Goal: Task Accomplishment & Management: Use online tool/utility

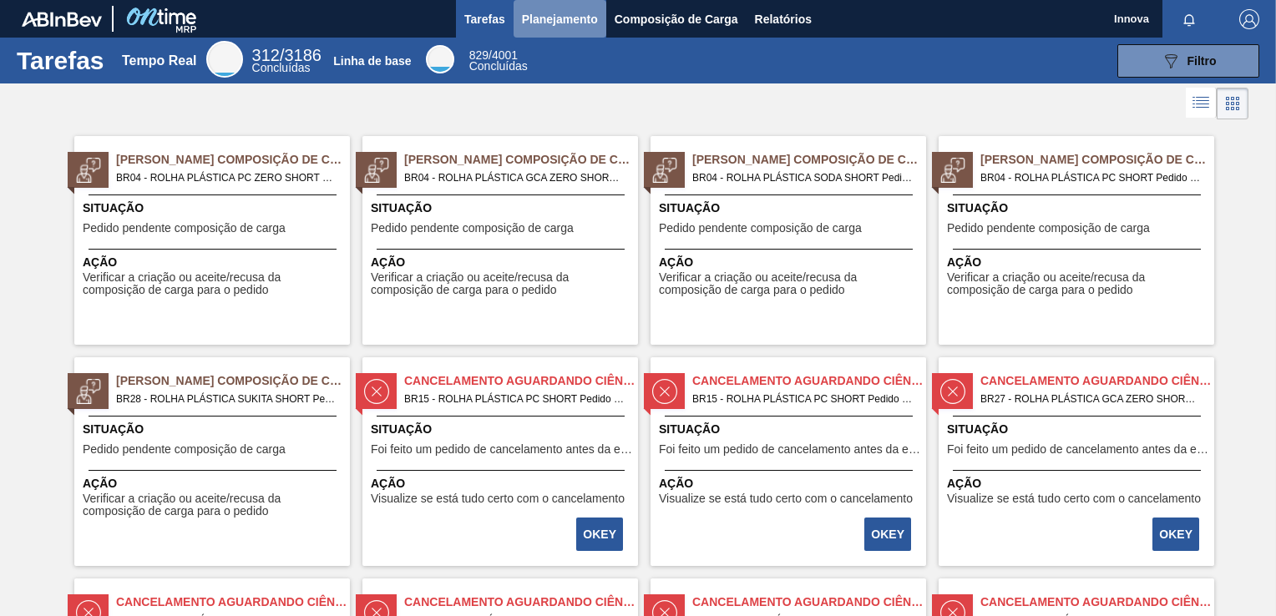
click at [543, 13] on span "Planejamento" at bounding box center [560, 19] width 76 height 20
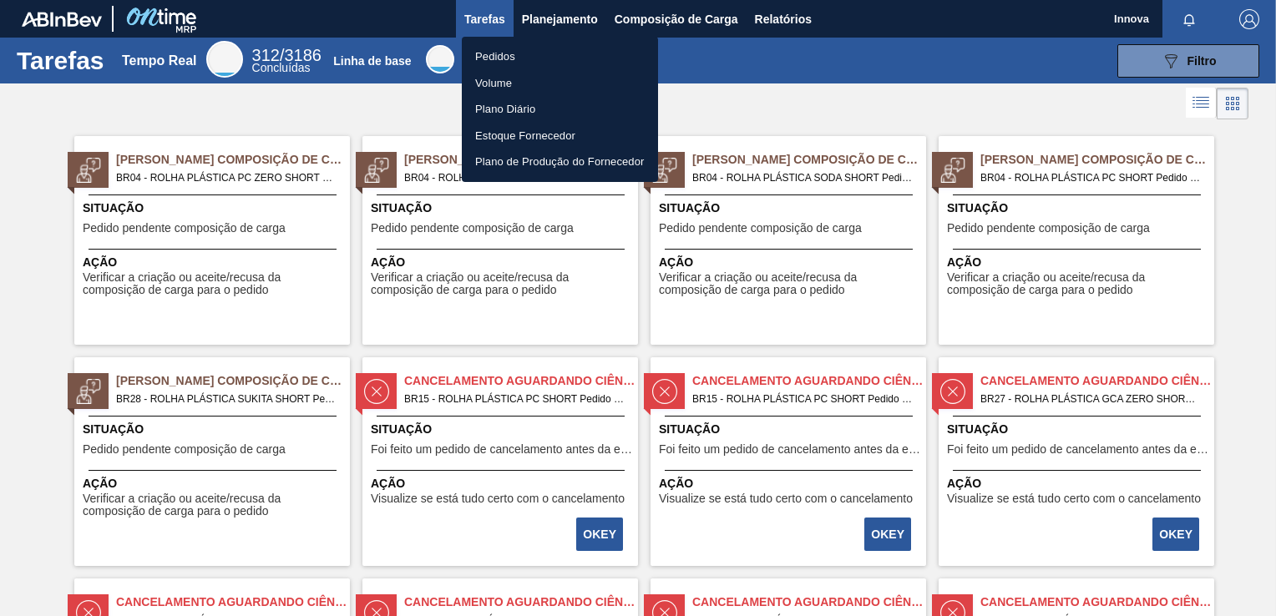
click at [502, 57] on li "Pedidos" at bounding box center [560, 56] width 196 height 27
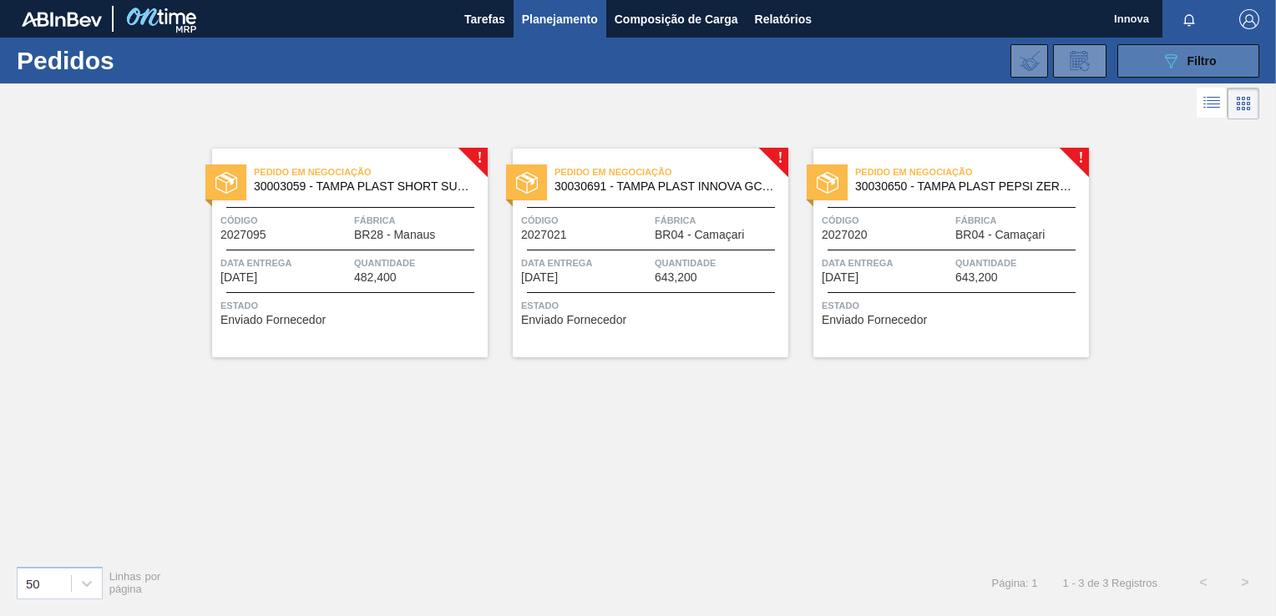
click at [1175, 58] on icon at bounding box center [1171, 61] width 13 height 14
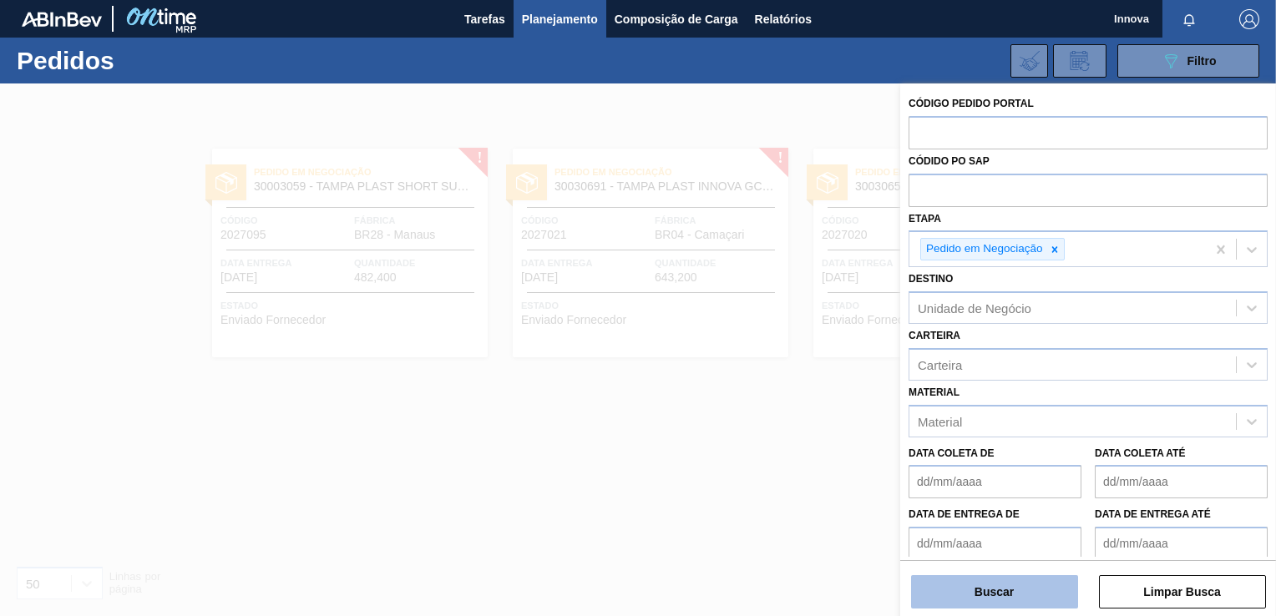
click at [1019, 594] on button "Buscar" at bounding box center [994, 591] width 167 height 33
